Goal: Task Accomplishment & Management: Use online tool/utility

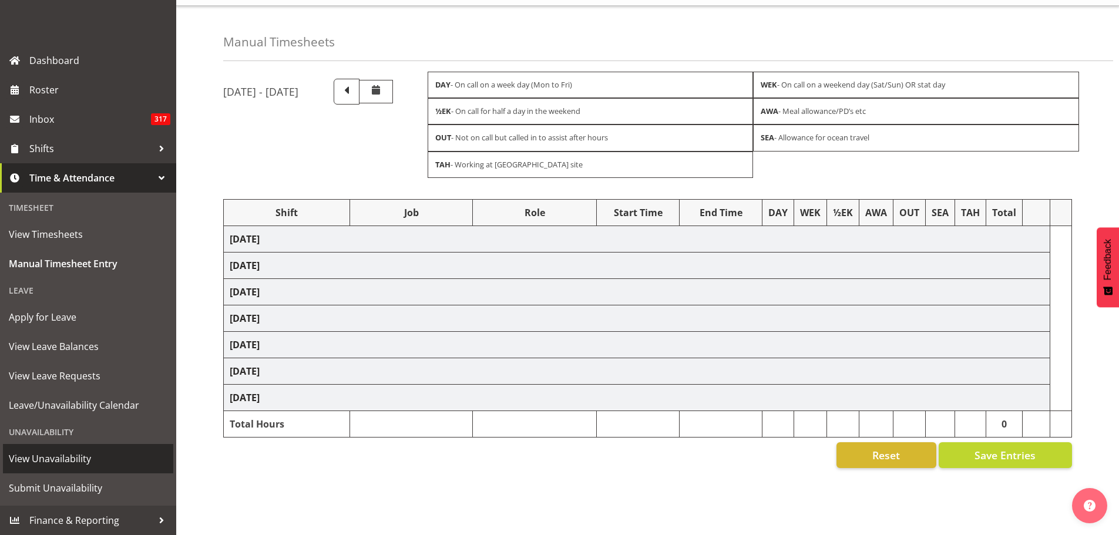
scroll to position [39, 0]
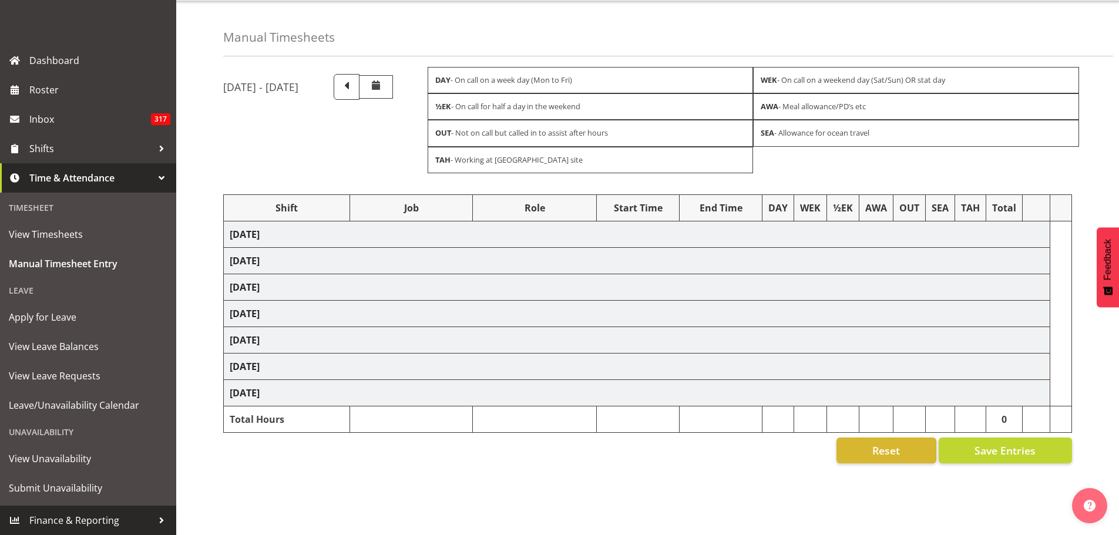
click at [93, 515] on span "Finance & Reporting" at bounding box center [90, 521] width 123 height 18
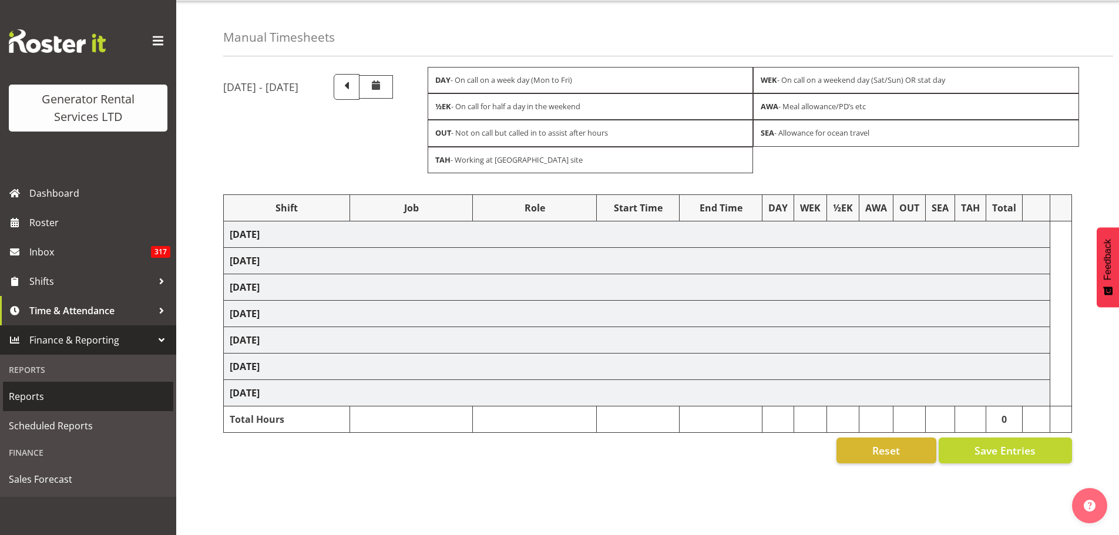
scroll to position [0, 0]
click at [35, 399] on span "Reports" at bounding box center [88, 397] width 159 height 18
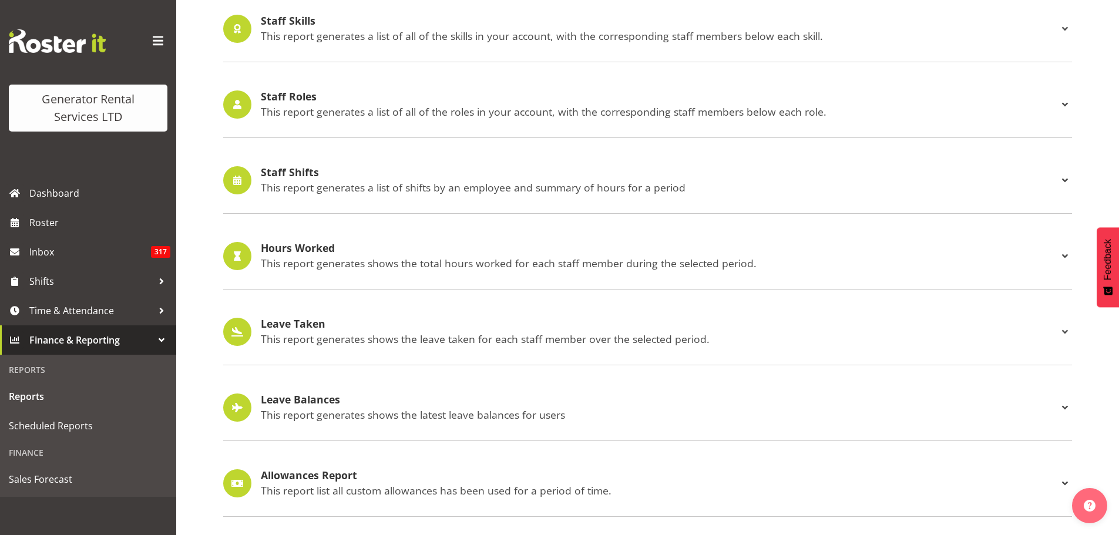
scroll to position [1093, 0]
click at [297, 243] on h4 "Hours Worked" at bounding box center [659, 249] width 797 height 12
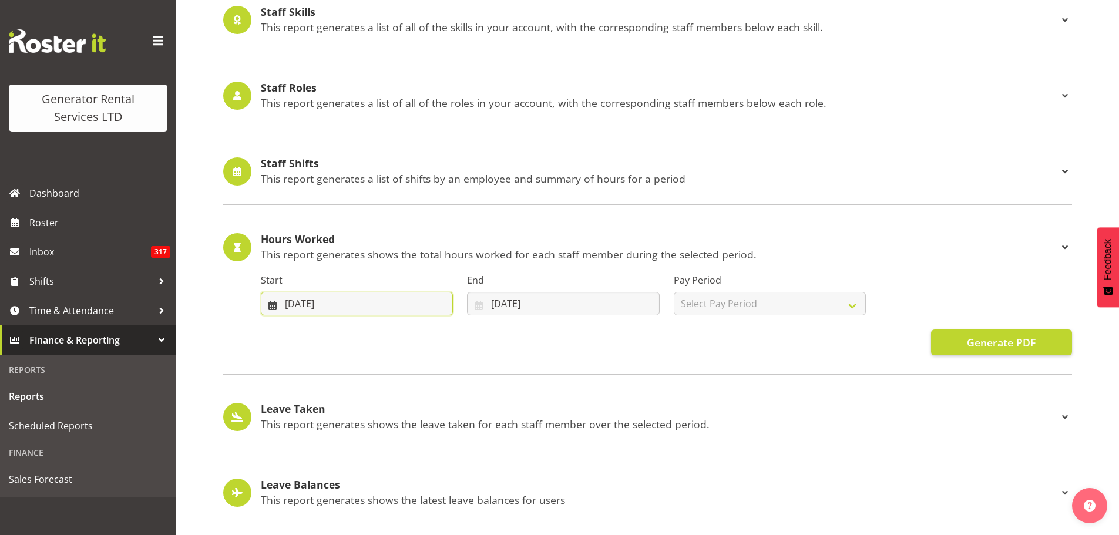
click at [371, 303] on input "15/05/2025" at bounding box center [357, 303] width 192 height 23
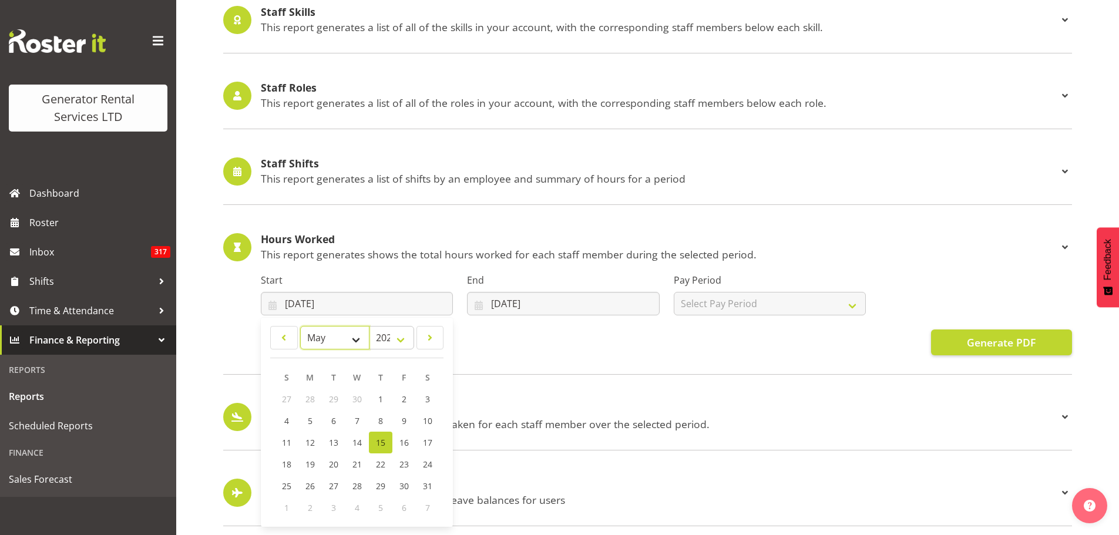
click at [355, 341] on select "January February March April May June July August September October November De…" at bounding box center [334, 337] width 69 height 23
select select "6"
click at [300, 326] on select "January February March April May June July August September October November De…" at bounding box center [334, 337] width 69 height 23
click at [334, 398] on span "1" at bounding box center [333, 399] width 5 height 11
type input "01/07/2025"
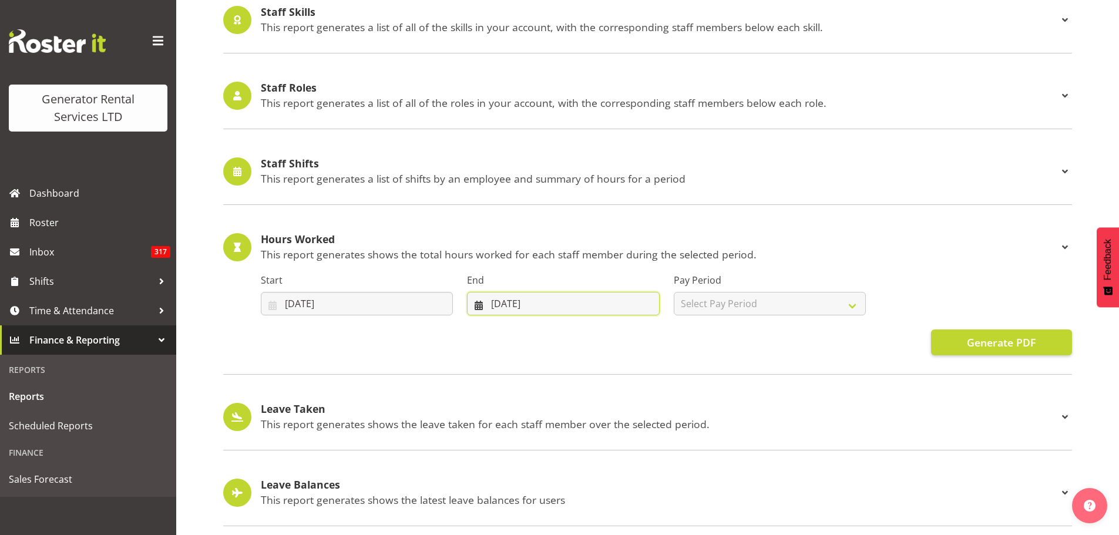
click at [518, 303] on input "15/08/2025" at bounding box center [563, 303] width 192 height 23
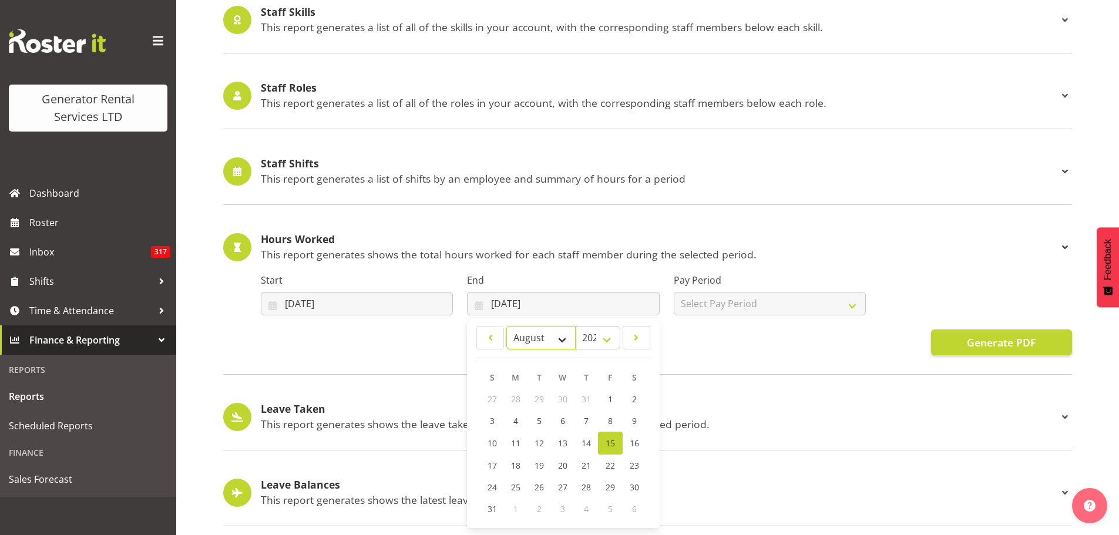
click at [562, 338] on select "January February March April May June July August September October November De…" at bounding box center [540, 337] width 69 height 23
select select "6"
click at [506, 326] on select "January February March April May June July August September October November De…" at bounding box center [540, 337] width 69 height 23
click at [586, 489] on span "31" at bounding box center [586, 485] width 9 height 11
type input "31/07/2025"
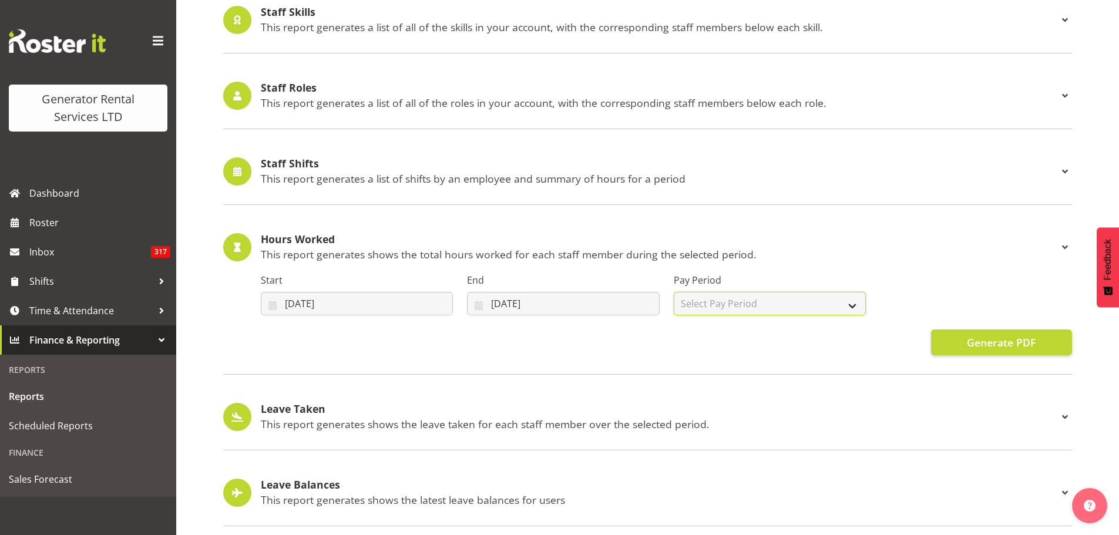
click at [786, 300] on select "Select Pay Period GRS LTD GRS VEHICLES" at bounding box center [770, 303] width 192 height 23
select select "4"
click at [674, 292] on select "Select Pay Period GRS LTD GRS VEHICLES" at bounding box center [770, 303] width 192 height 23
click at [999, 338] on span "Generate PDF" at bounding box center [1001, 342] width 69 height 15
